Goal: Task Accomplishment & Management: Manage account settings

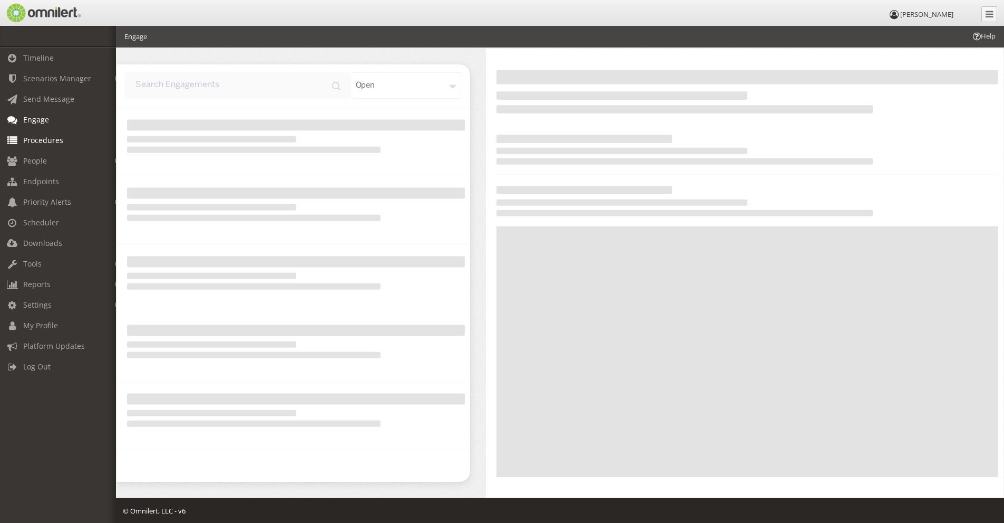
click at [38, 137] on span "Procedures" at bounding box center [43, 140] width 40 height 10
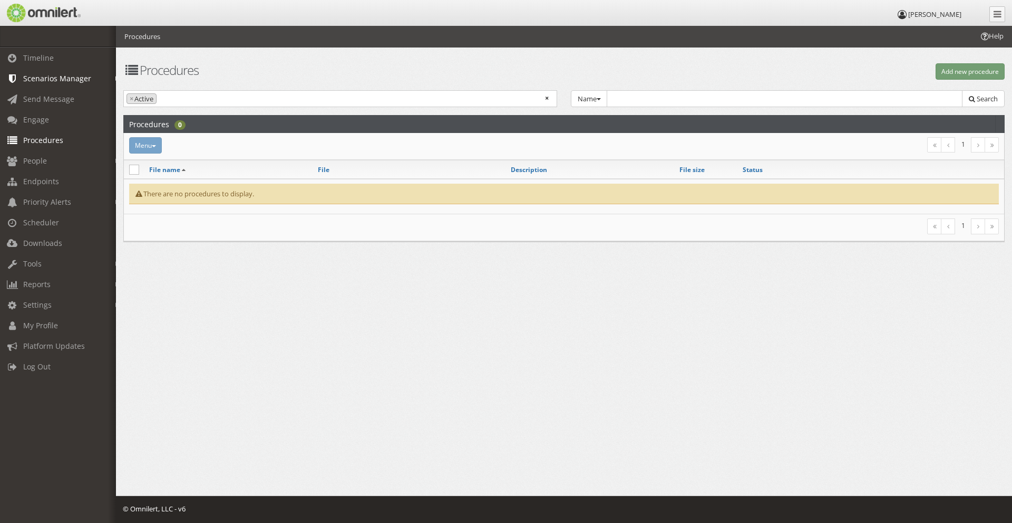
click at [50, 73] on span "Scenarios Manager" at bounding box center [57, 78] width 68 height 10
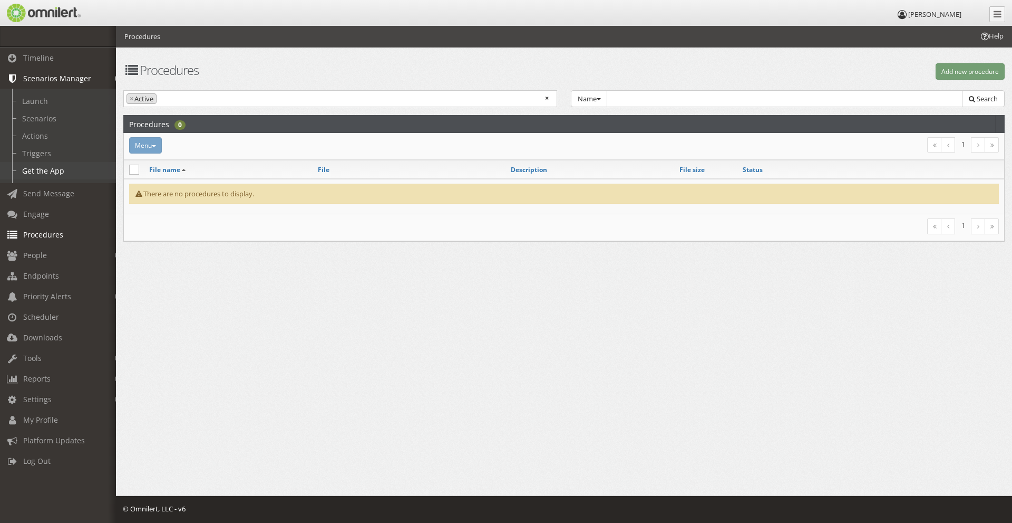
click at [42, 171] on link "Get the App" at bounding box center [62, 170] width 125 height 17
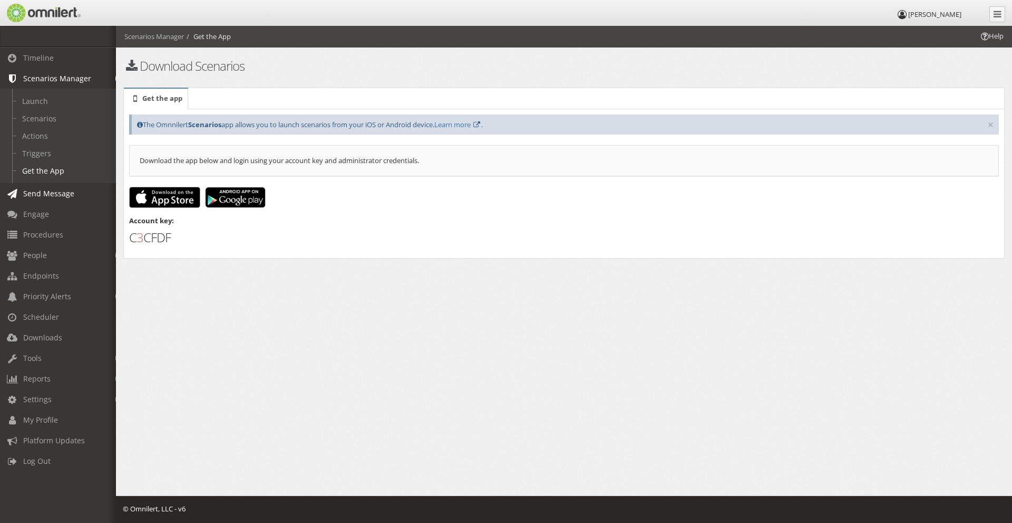
click at [44, 192] on span "Send Message" at bounding box center [48, 193] width 51 height 10
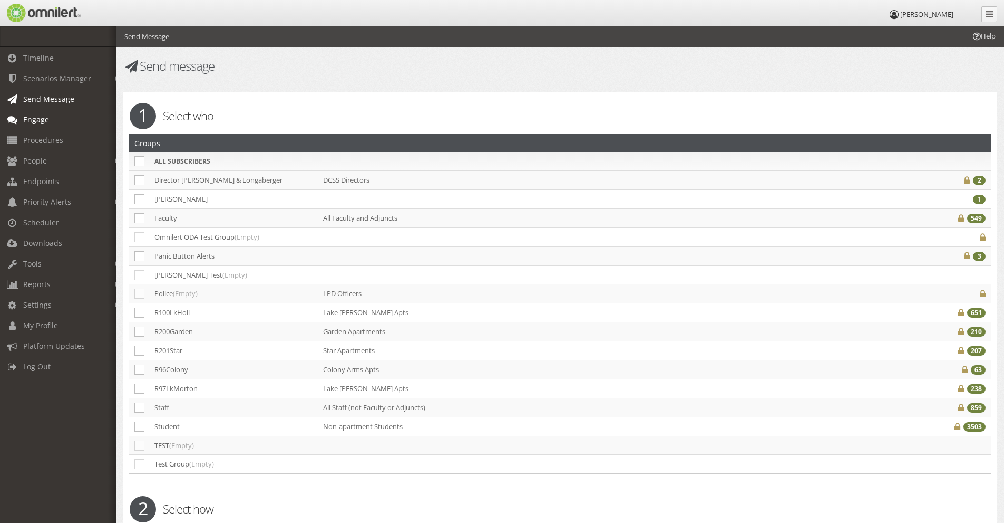
click at [35, 118] on span "Engage" at bounding box center [36, 119] width 26 height 10
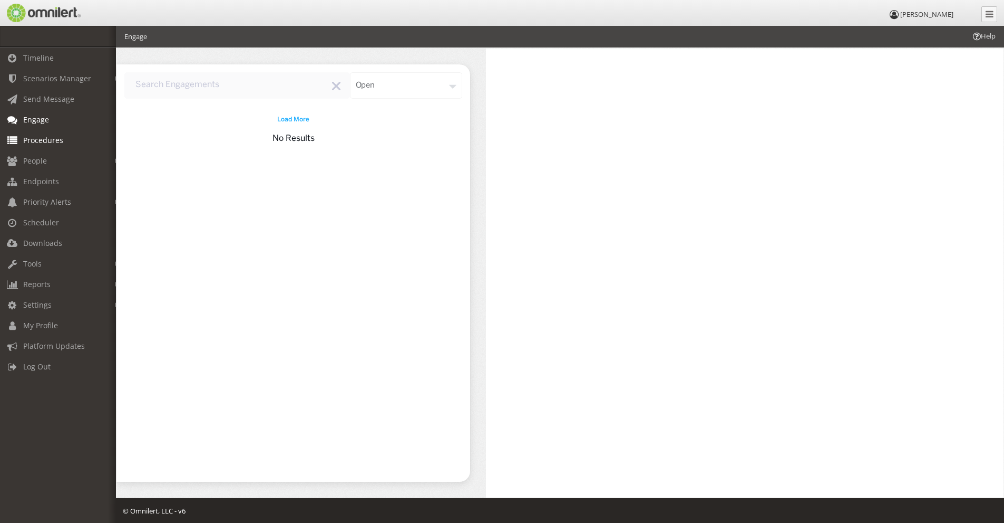
click at [36, 138] on span "Procedures" at bounding box center [43, 140] width 40 height 10
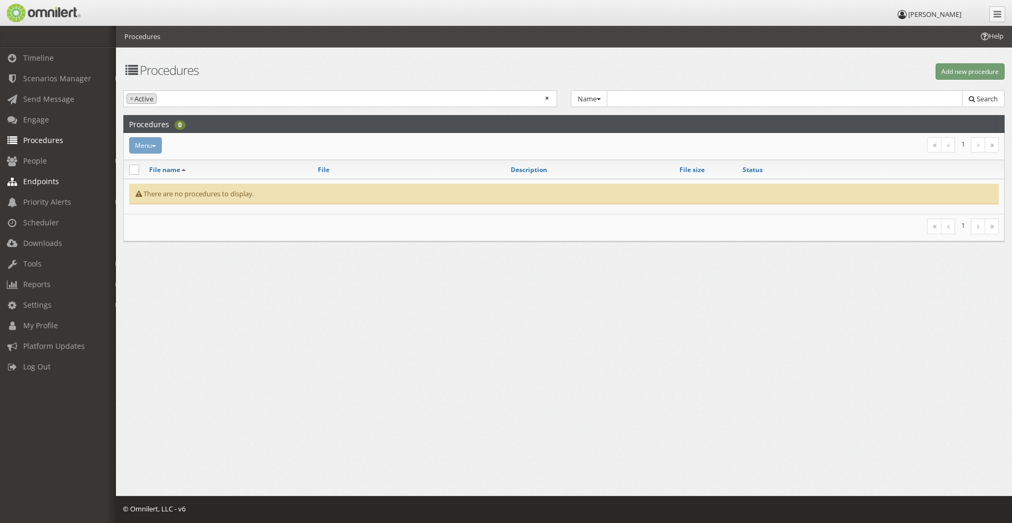
click at [42, 181] on span "Endpoints" at bounding box center [41, 181] width 36 height 10
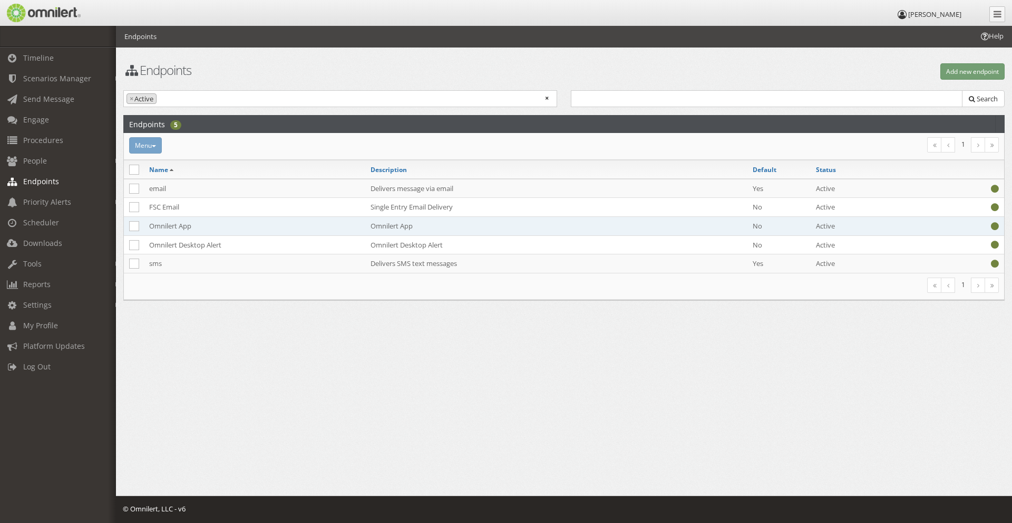
click at [189, 227] on td "Omnilert App" at bounding box center [254, 225] width 221 height 19
click at [179, 223] on td "Omnilert App" at bounding box center [254, 225] width 221 height 19
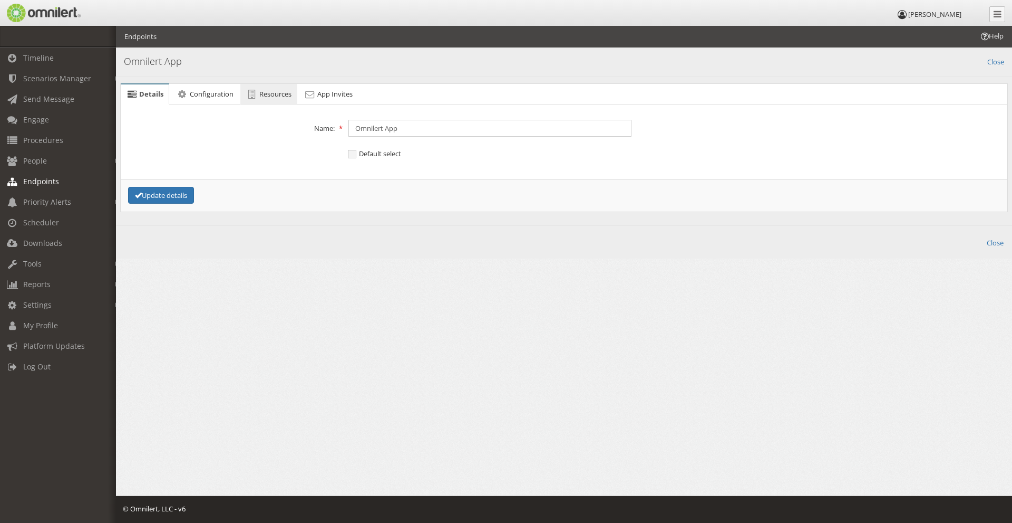
click at [257, 95] on icon at bounding box center [252, 94] width 12 height 7
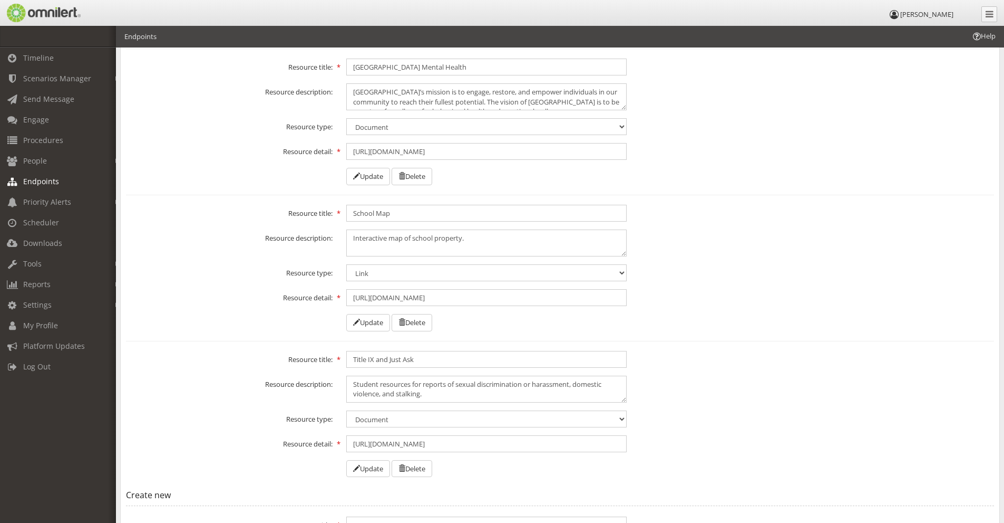
scroll to position [1160, 0]
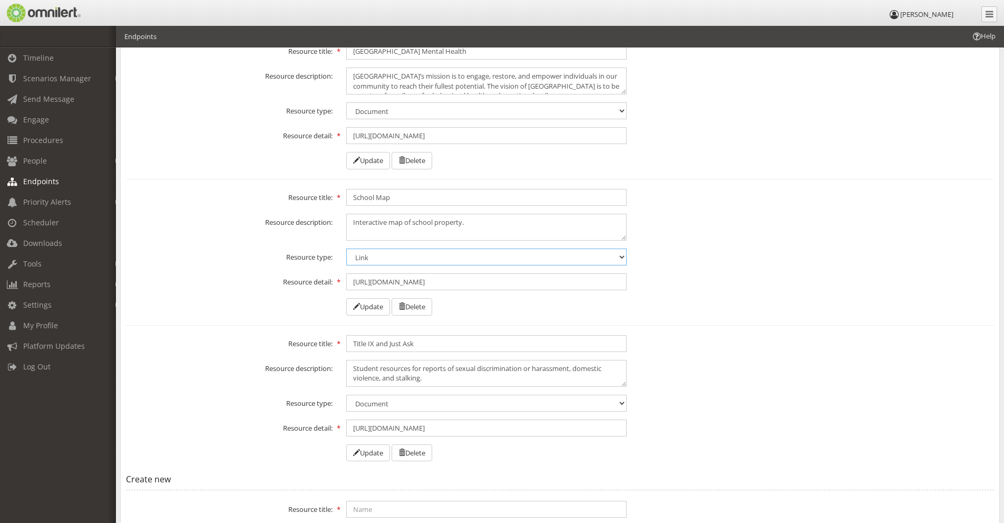
click at [624, 257] on select "Document PDF Image Video Link Phone" at bounding box center [486, 256] width 281 height 17
click at [623, 257] on select "Document PDF Image Video Link Phone" at bounding box center [486, 256] width 281 height 17
click at [505, 284] on input "[URL][DOMAIN_NAME]" at bounding box center [486, 281] width 281 height 17
type input "h"
paste input "[URL][DOMAIN_NAME]"
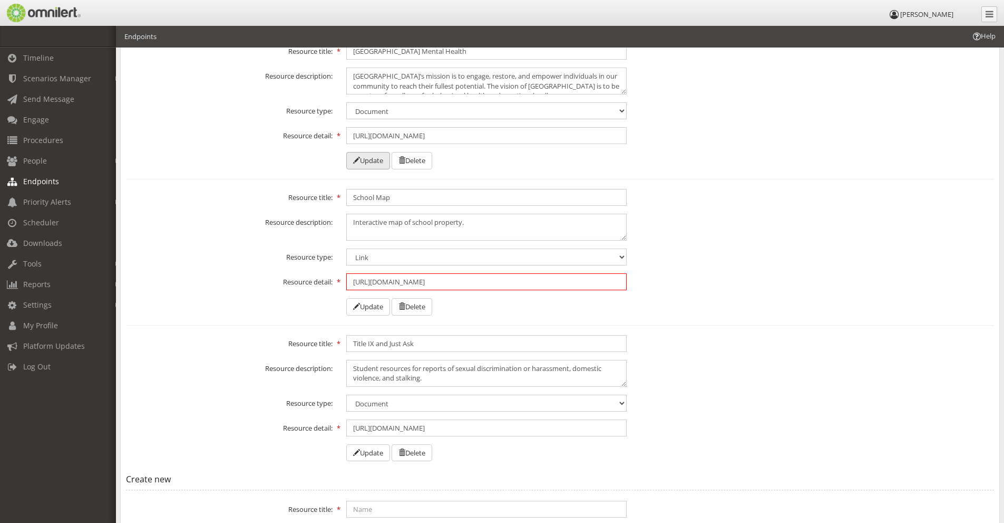
scroll to position [0, 31]
click at [506, 285] on input "[URL][DOMAIN_NAME]" at bounding box center [486, 281] width 281 height 17
type input "[URL][DOMAIN_NAME]"
click at [372, 306] on button "Update" at bounding box center [368, 306] width 44 height 17
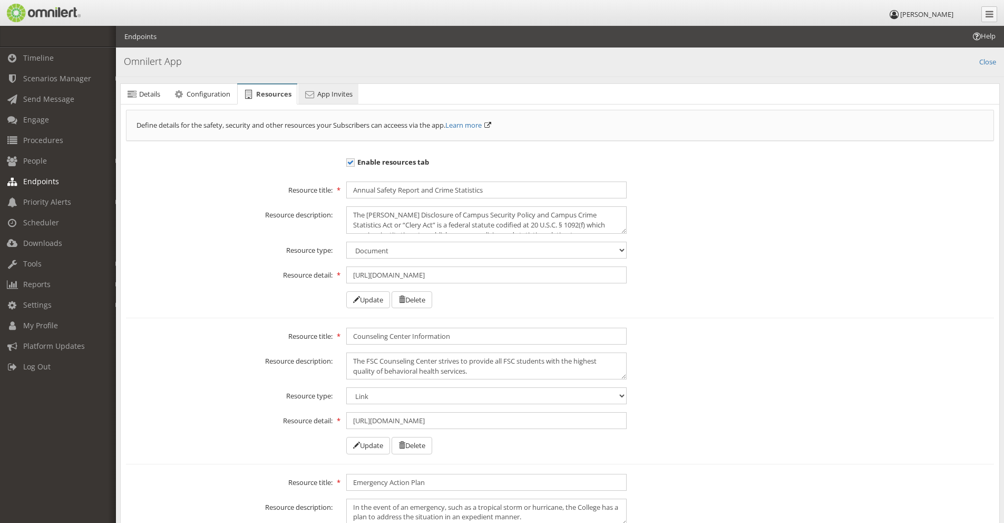
click at [320, 91] on span "App Invites" at bounding box center [334, 93] width 35 height 9
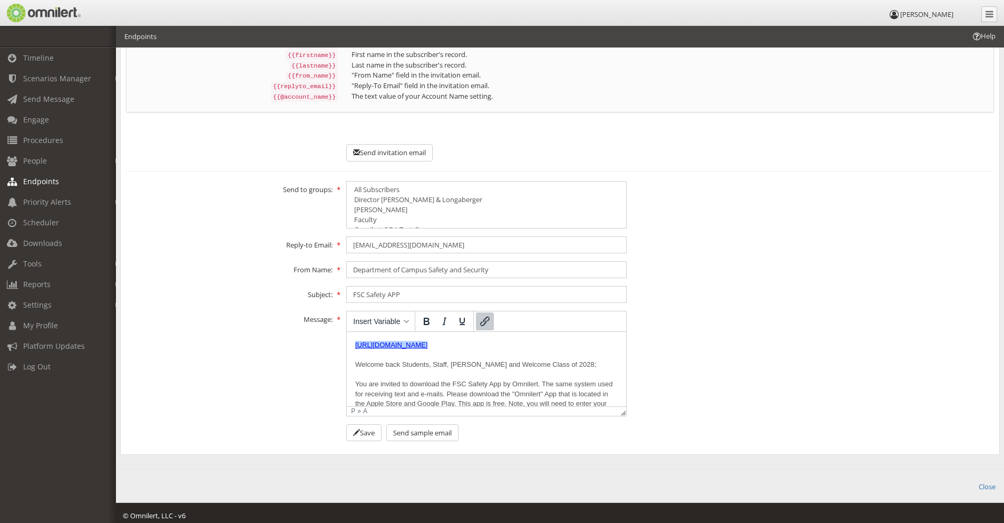
scroll to position [168, 0]
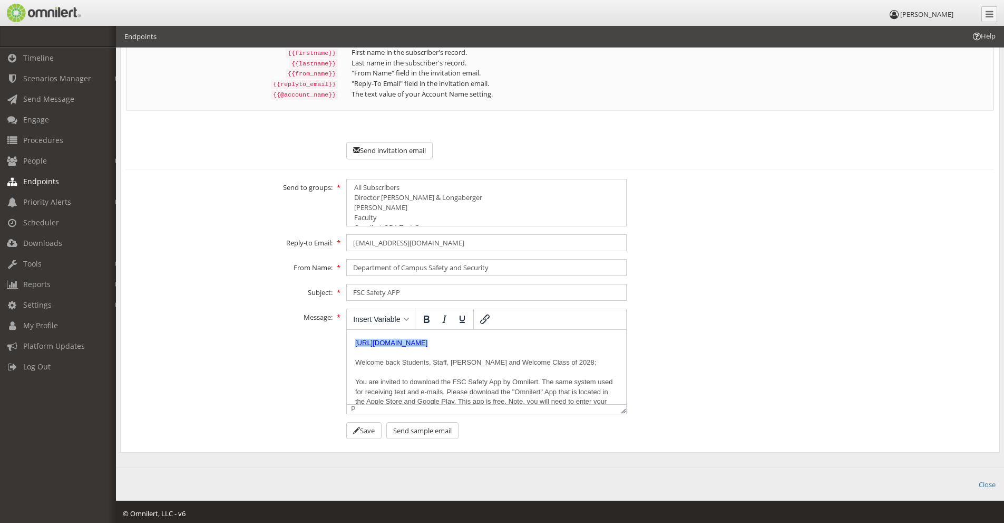
click at [554, 362] on p "﻿[URL][DOMAIN_NAME] Welcome back Students, Staff, Facuilty and Welcome Class of…" at bounding box center [486, 410] width 263 height 147
click at [697, 362] on div "Message: <p><a title="Safety App" href="[URL][DOMAIN_NAME]">[URL][DOMAIN_NAME]<…" at bounding box center [560, 360] width 882 height 105
click at [555, 363] on p "[URL][DOMAIN_NAME] Welcome back Students, Staff, Facuilty and Welcome Class of …" at bounding box center [486, 410] width 263 height 147
click at [683, 374] on div "Message: <p><a title="Safety App" href="[URL][DOMAIN_NAME]">[URL][DOMAIN_NAME]<…" at bounding box center [560, 360] width 882 height 105
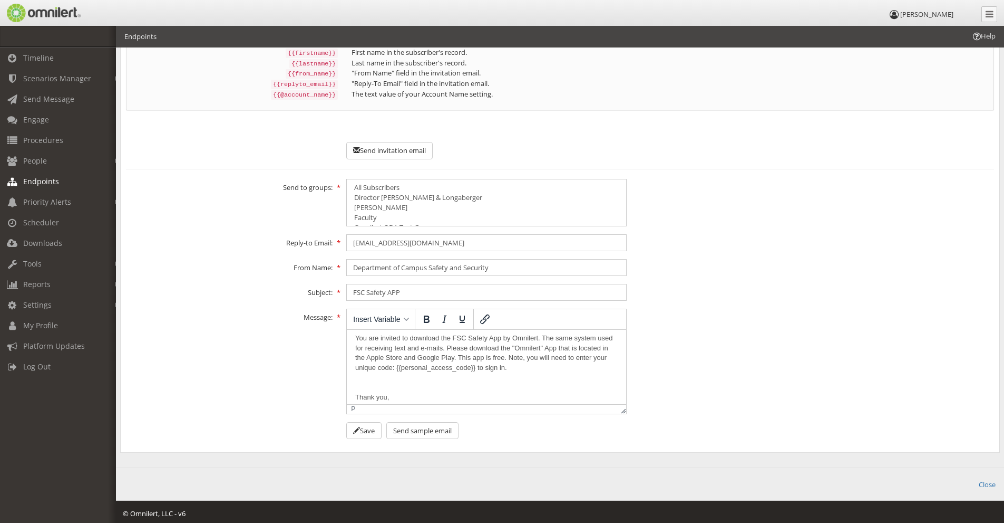
scroll to position [0, 0]
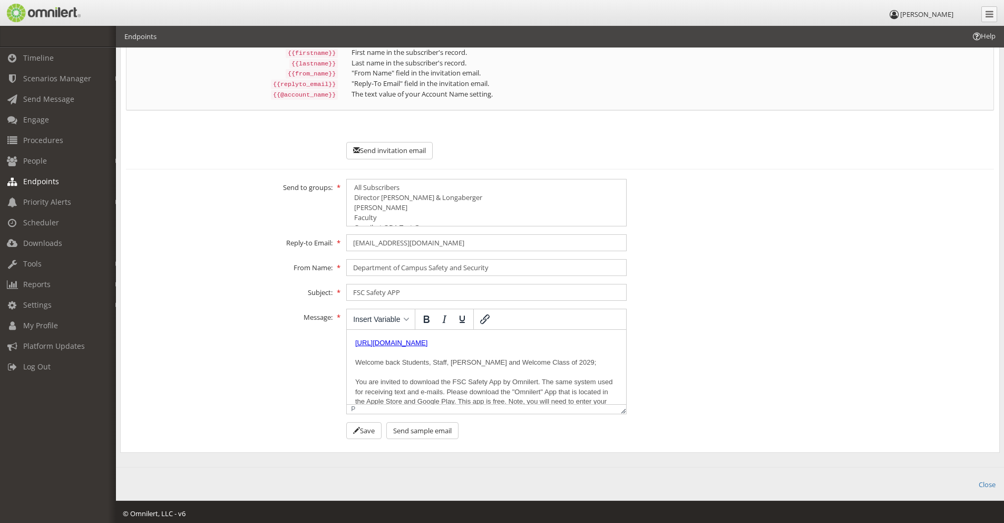
drag, startPoint x: 621, startPoint y: 351, endPoint x: 1019, endPoint y: 620, distance: 481.1
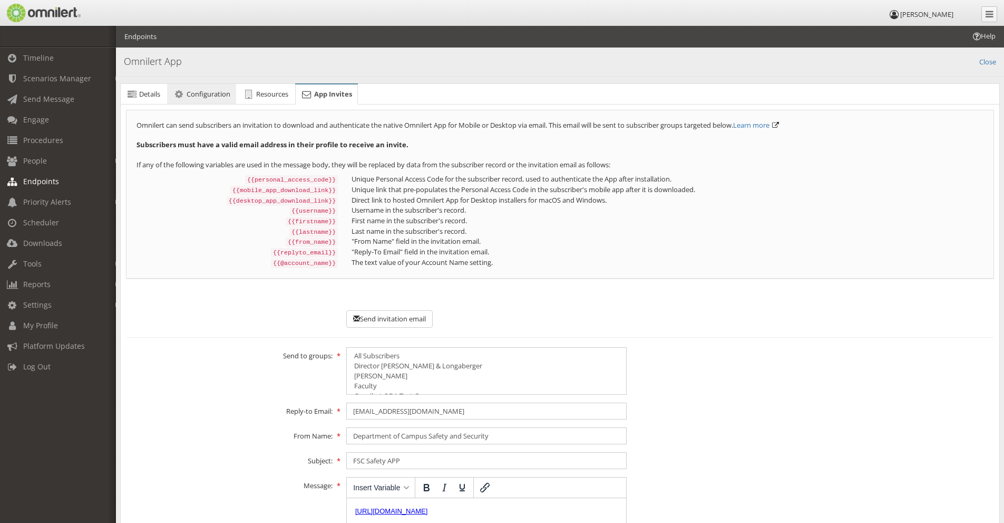
click at [203, 93] on span "Configuration" at bounding box center [209, 93] width 44 height 9
